Goal: Complete application form

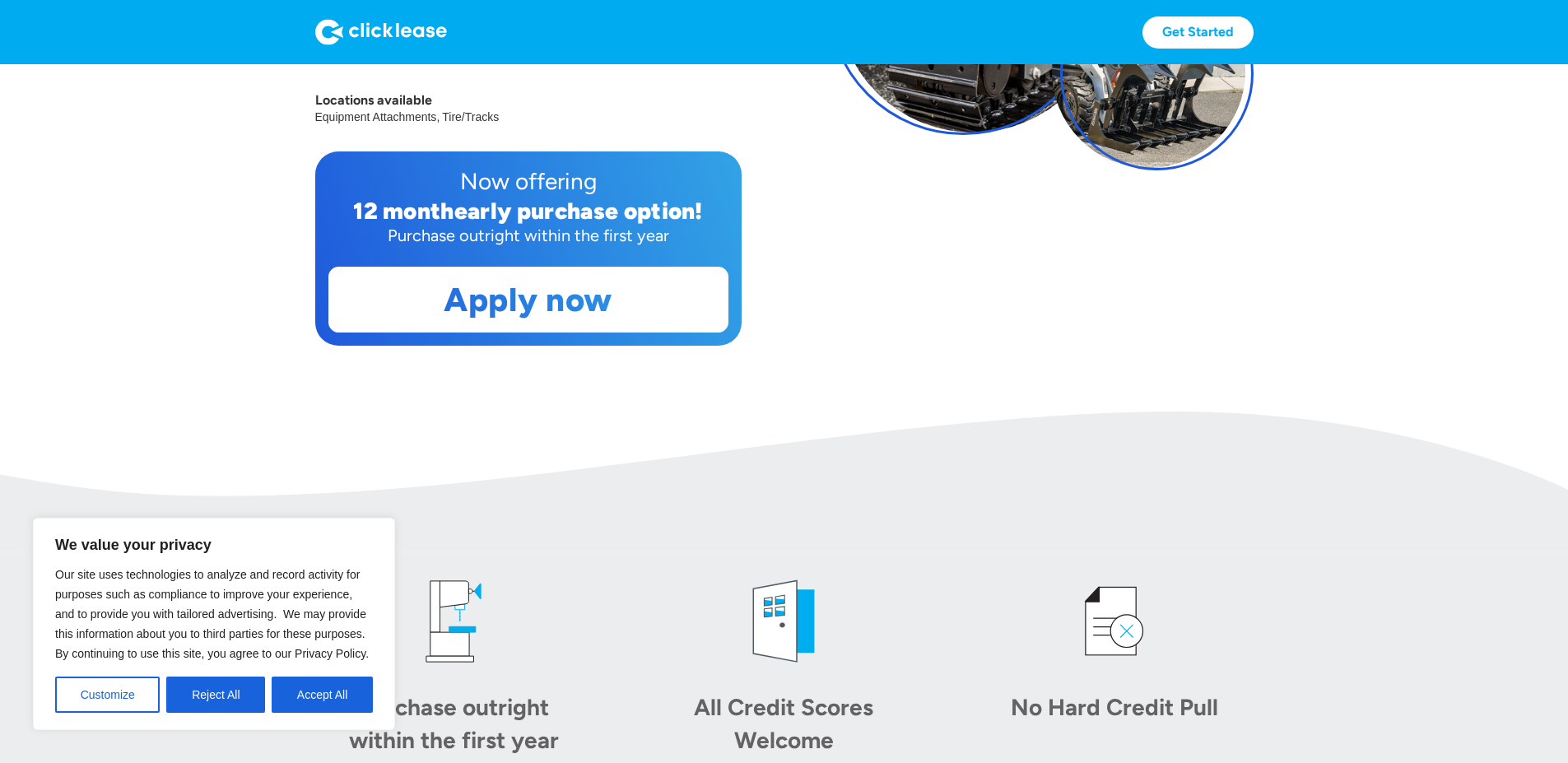
scroll to position [493, 0]
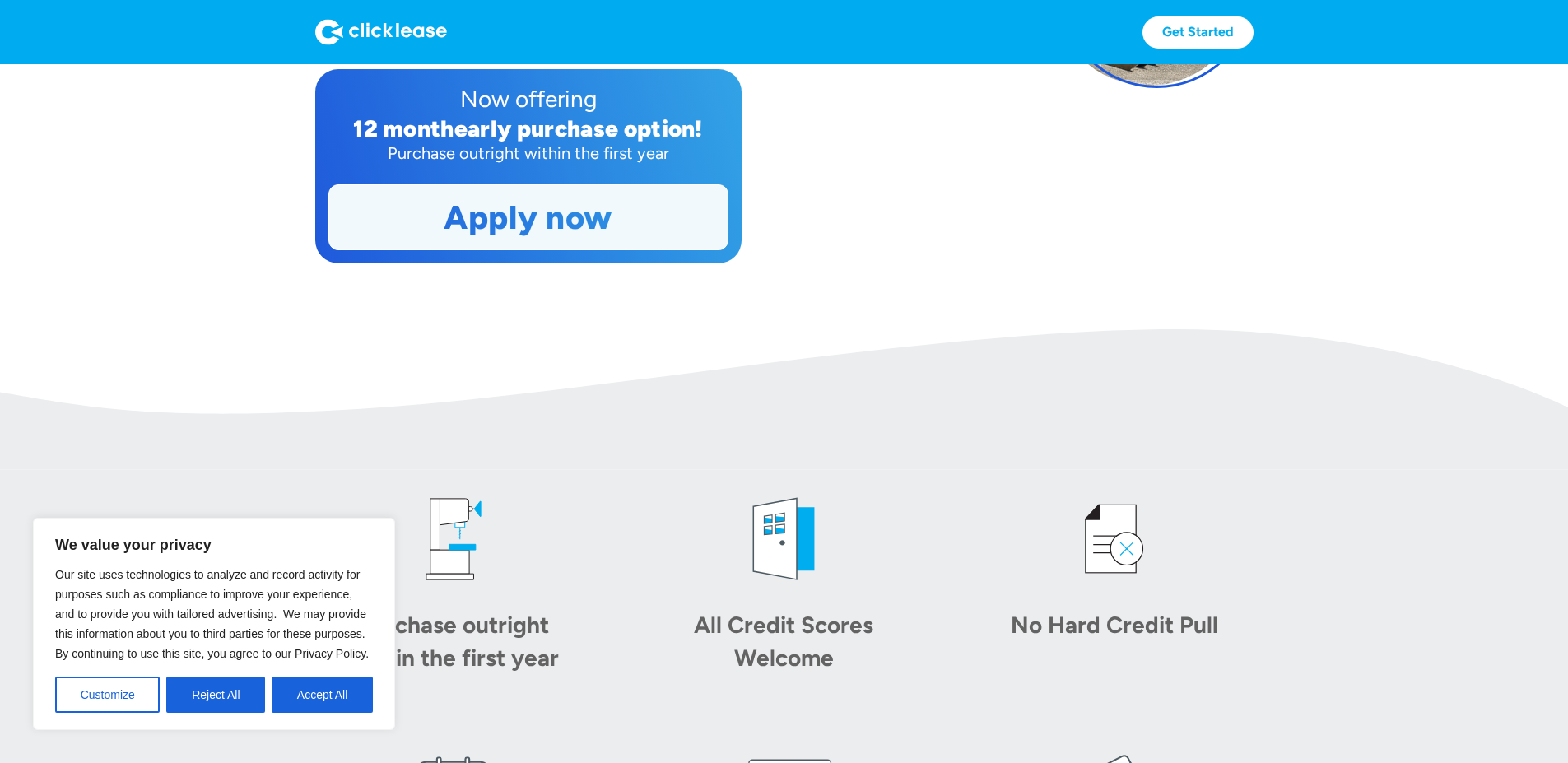
click at [457, 250] on link "Apply now" at bounding box center [528, 217] width 398 height 64
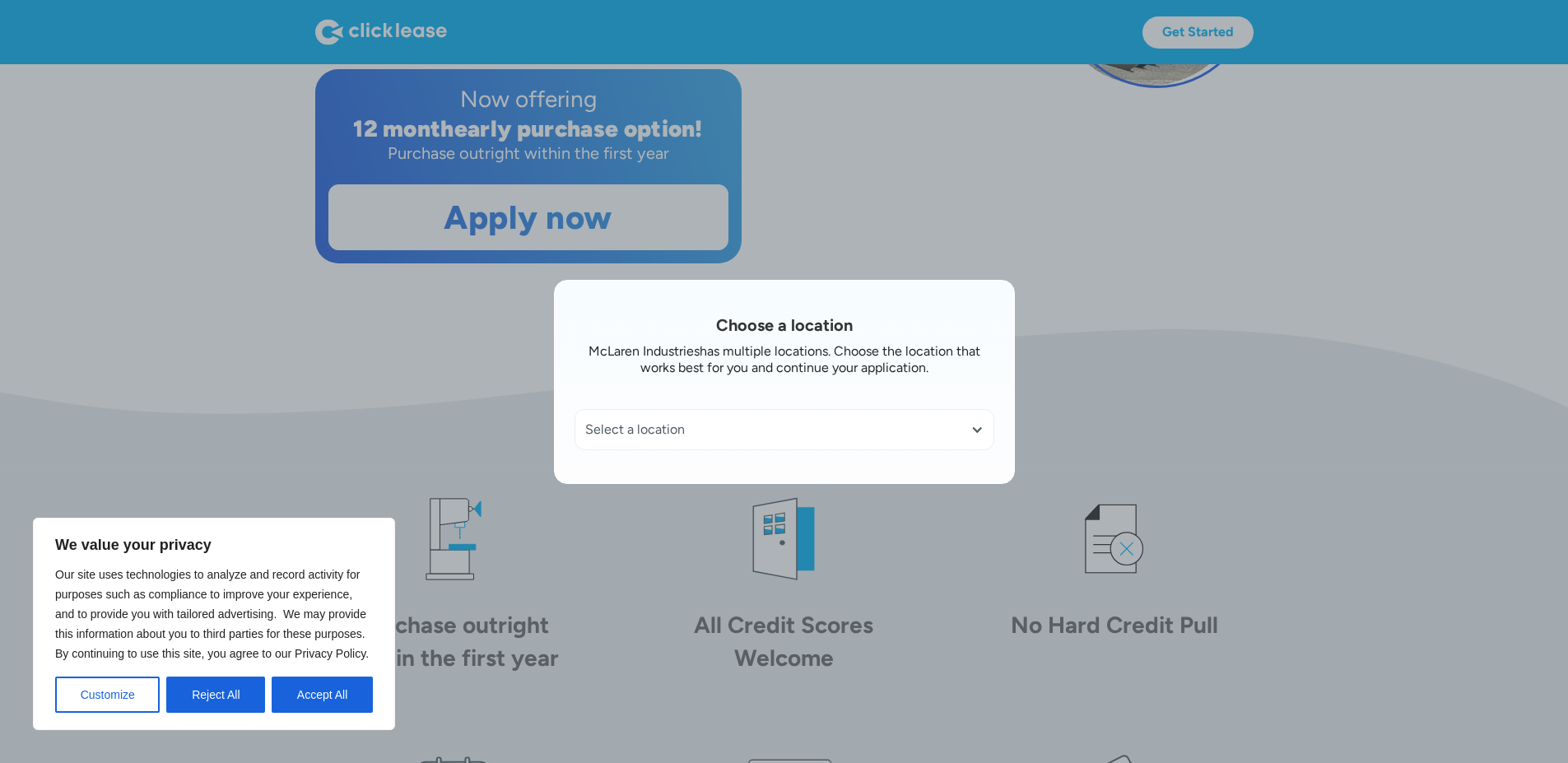
click at [674, 436] on div "Select a location" at bounding box center [784, 429] width 398 height 17
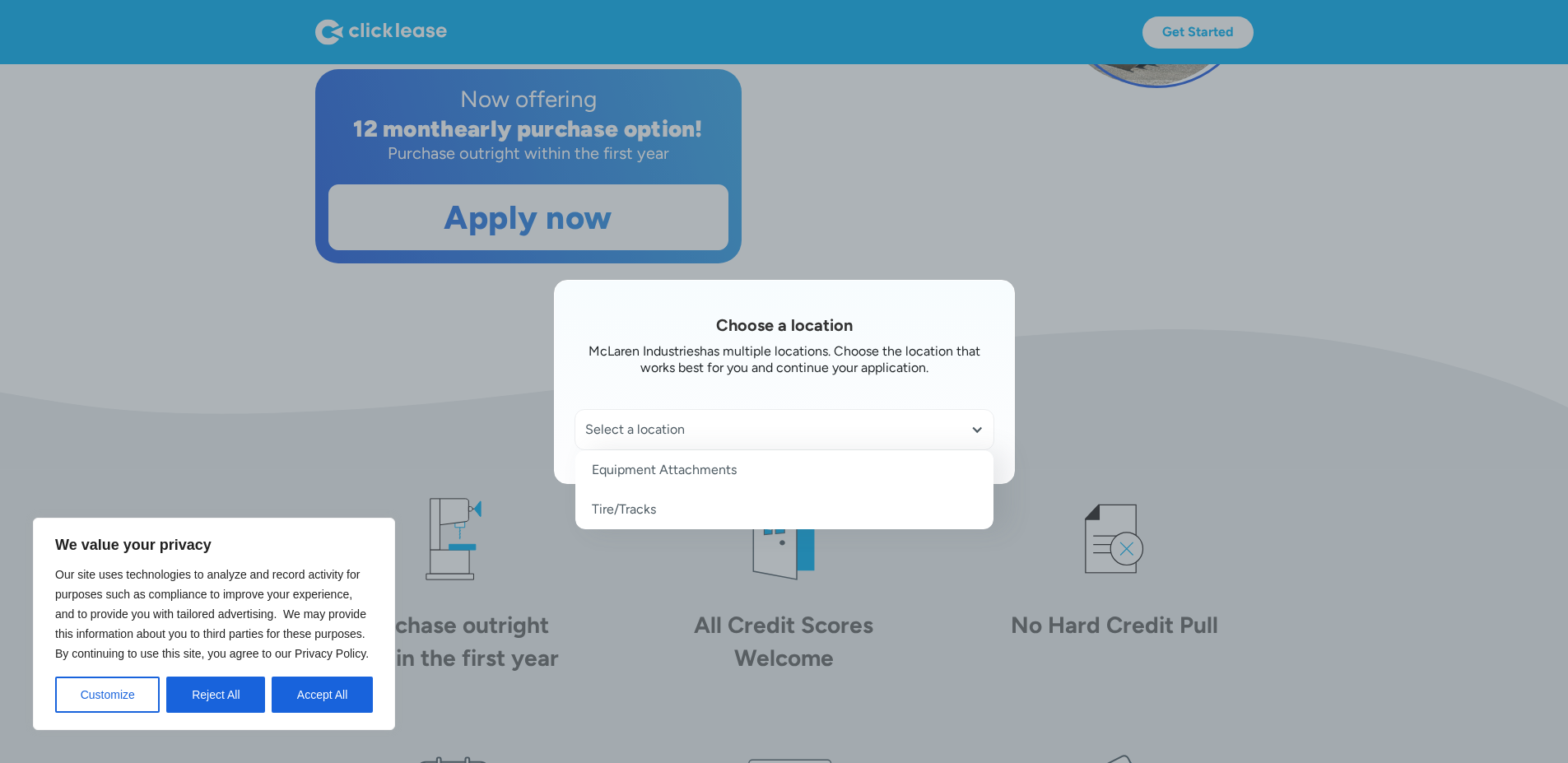
click at [983, 430] on div at bounding box center [976, 429] width 13 height 13
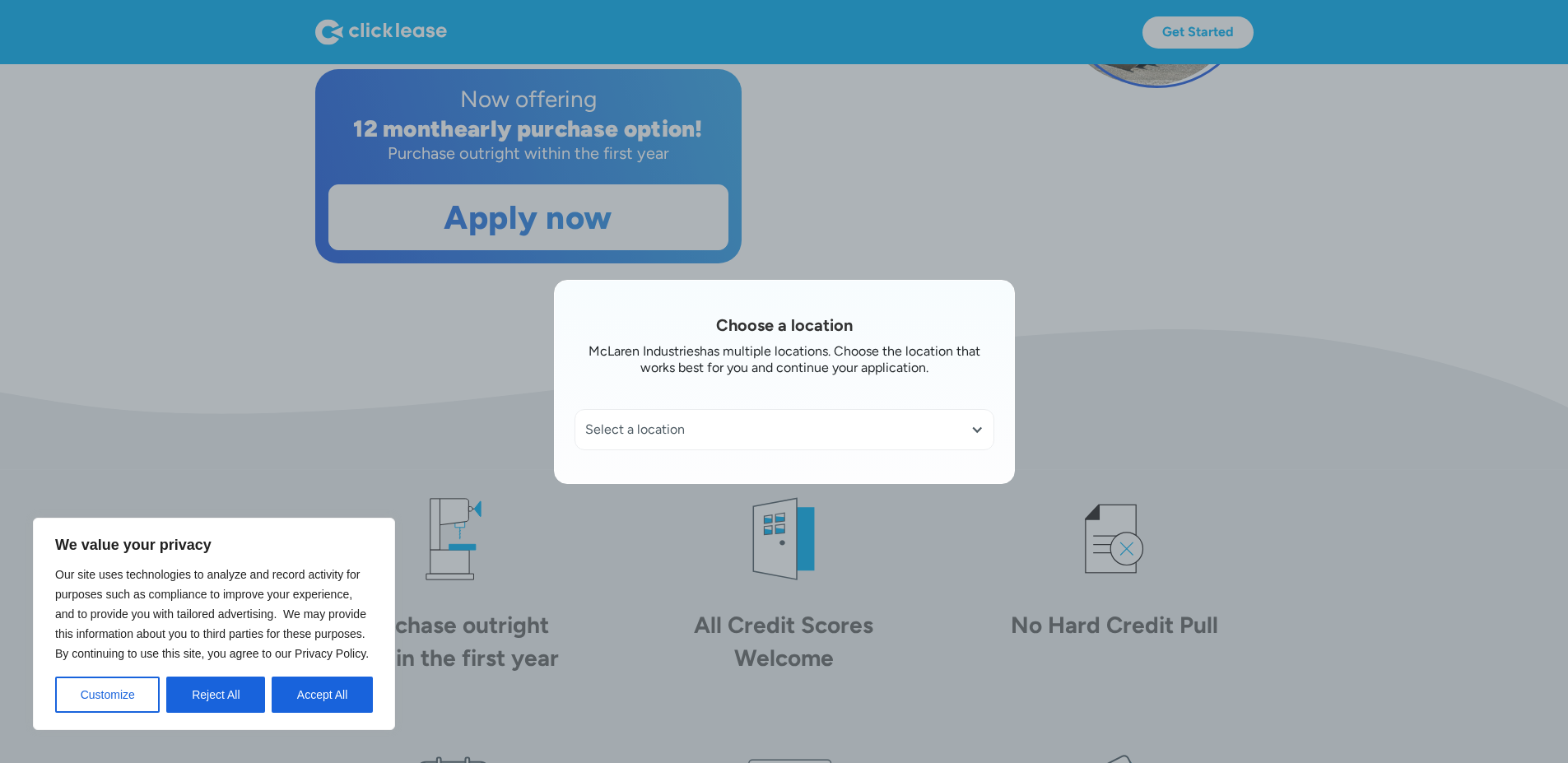
click at [980, 430] on div at bounding box center [976, 429] width 13 height 13
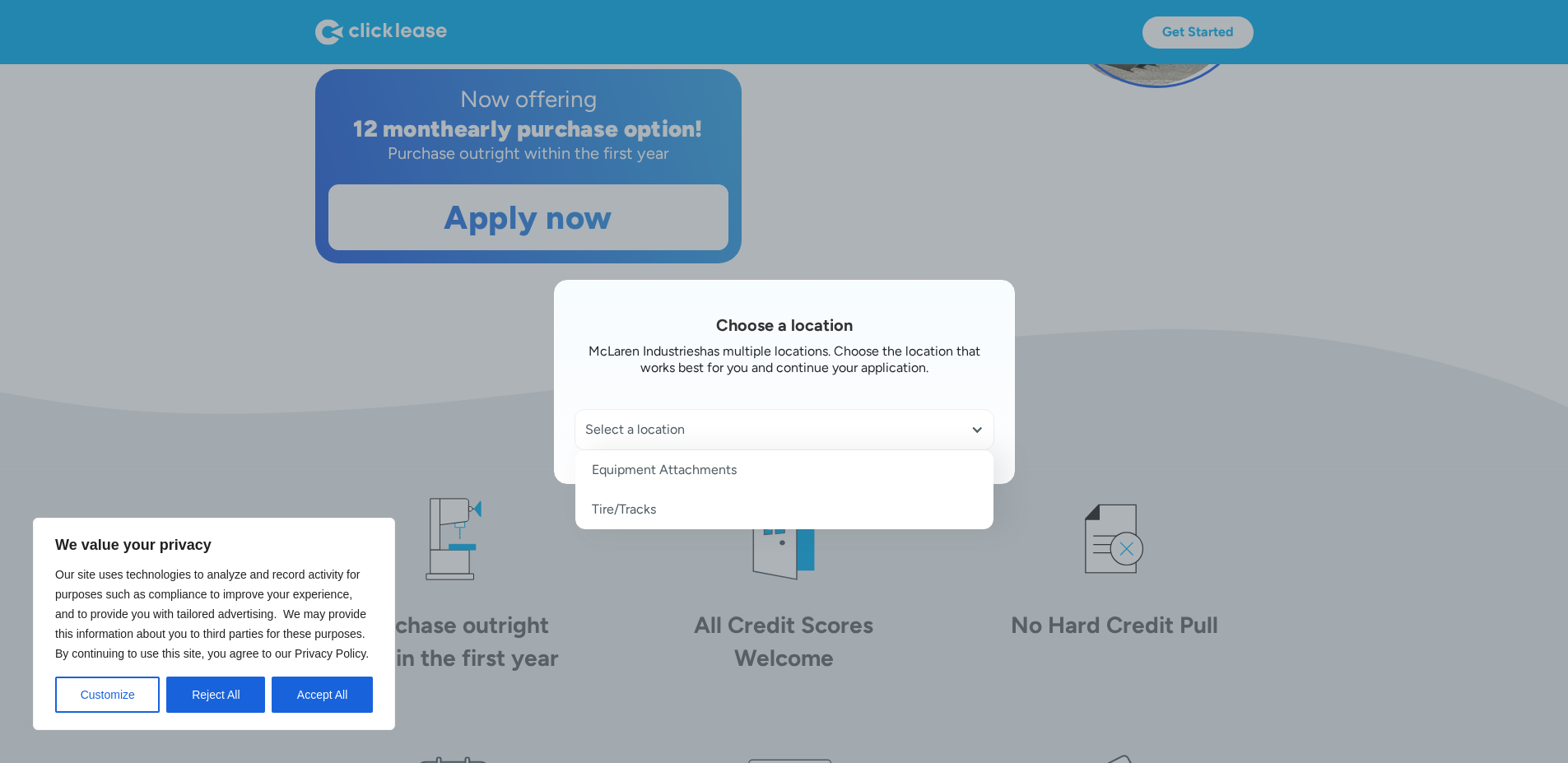
click at [651, 512] on link "Tire/Tracks" at bounding box center [784, 509] width 418 height 40
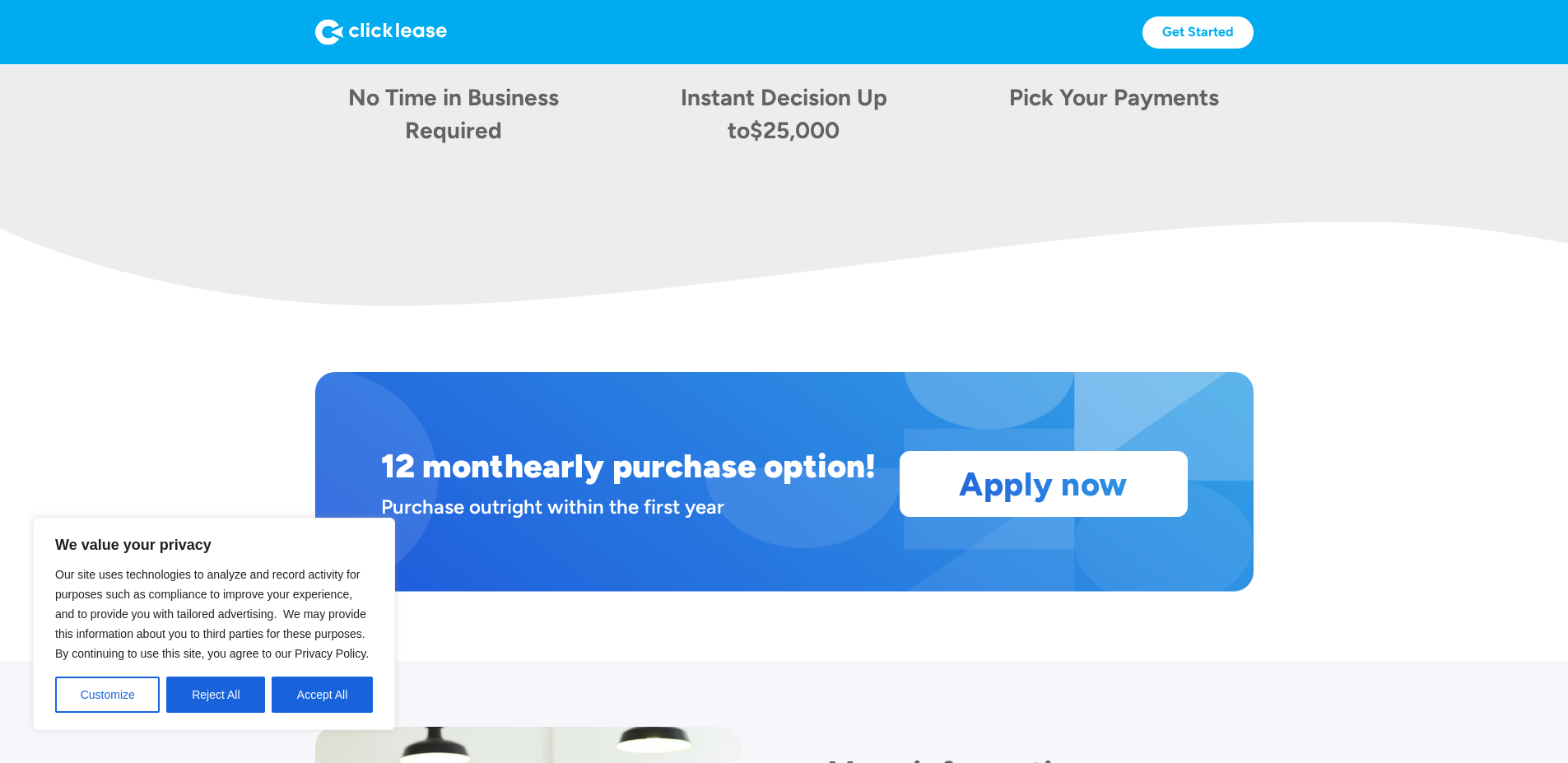
scroll to position [1204, 0]
